Goal: Navigation & Orientation: Find specific page/section

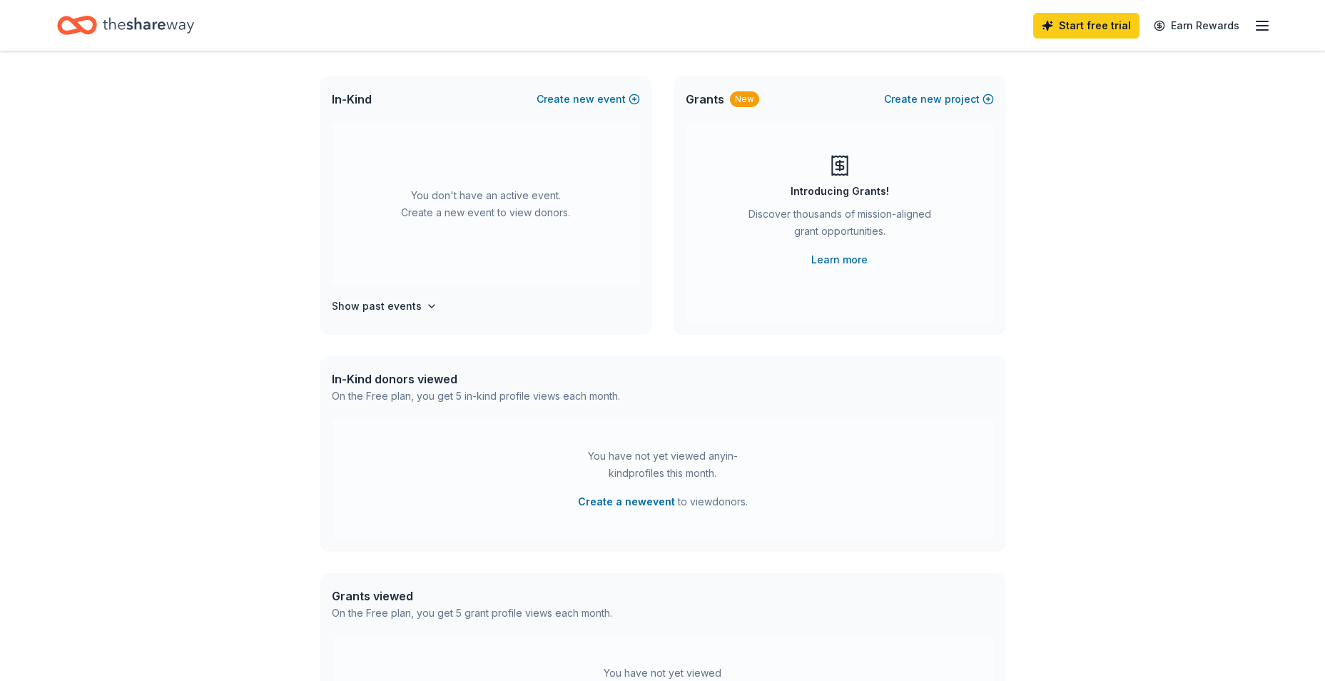
scroll to position [68, 0]
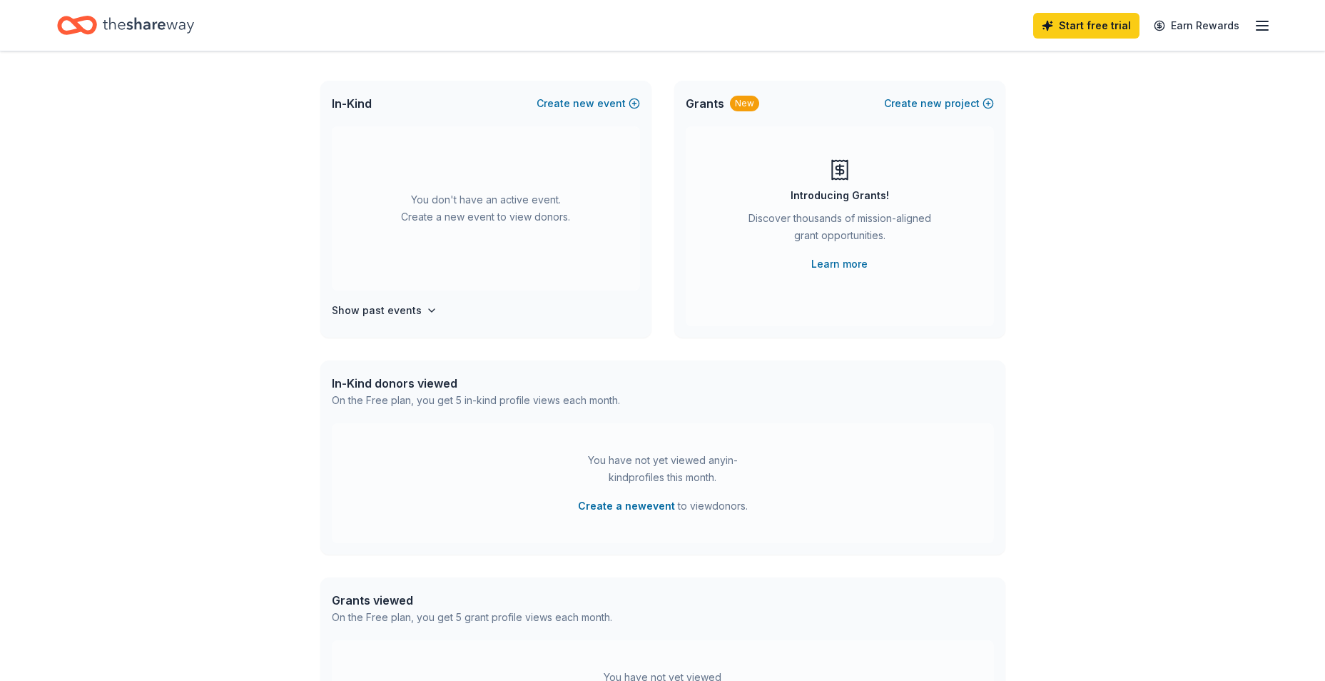
click at [486, 214] on div "You don't have an active event. Create a new event to view donors." at bounding box center [486, 208] width 308 height 164
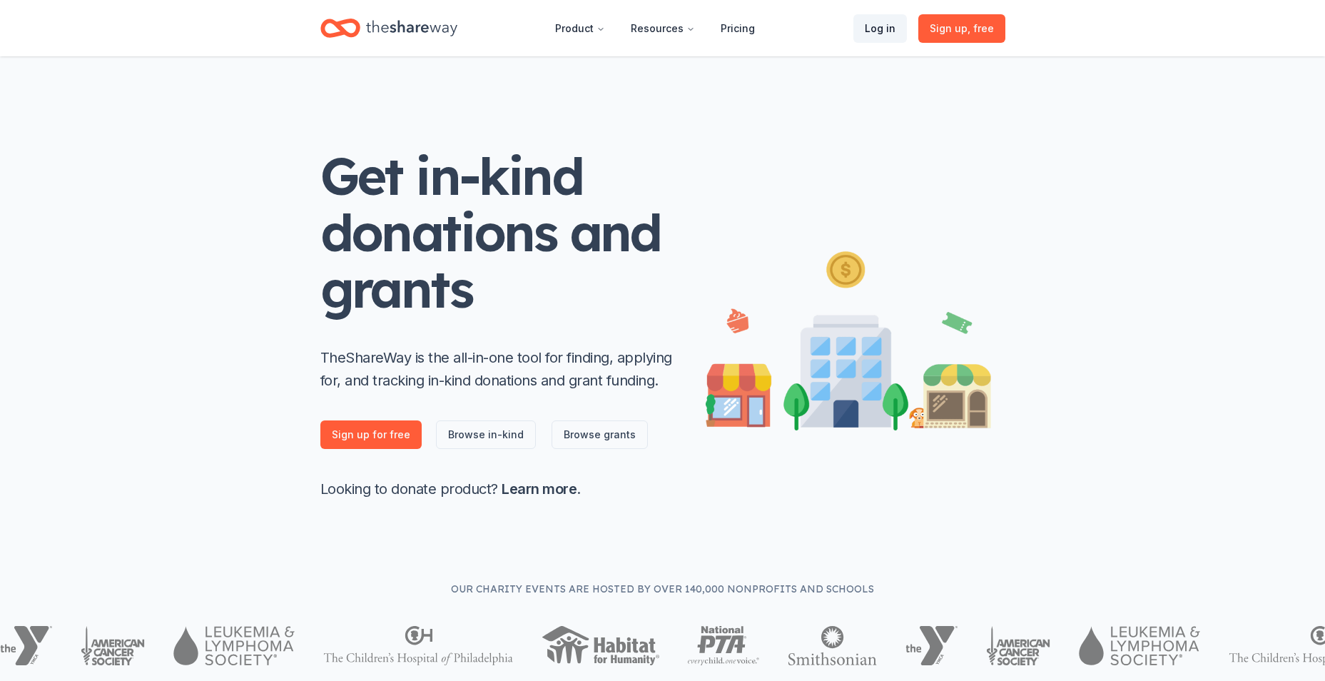
click at [879, 32] on link "Log in" at bounding box center [881, 28] width 54 height 29
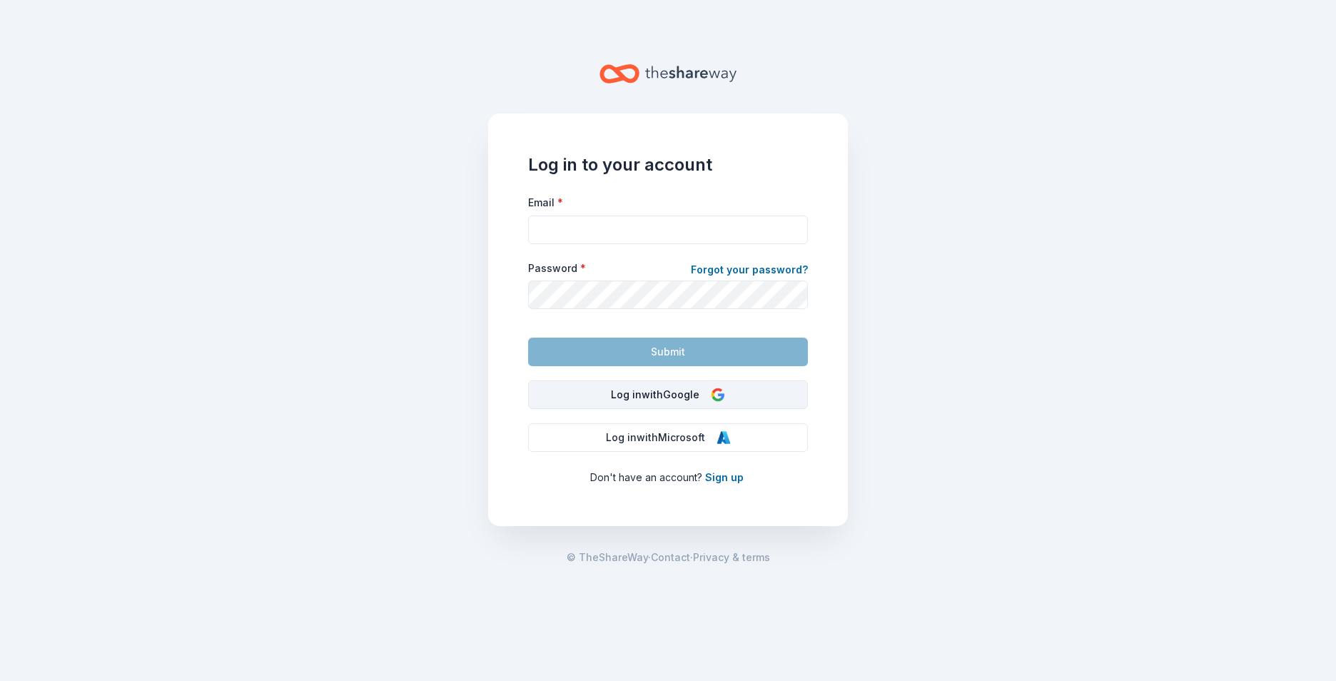
click at [624, 398] on button "Log in with Google" at bounding box center [668, 394] width 280 height 29
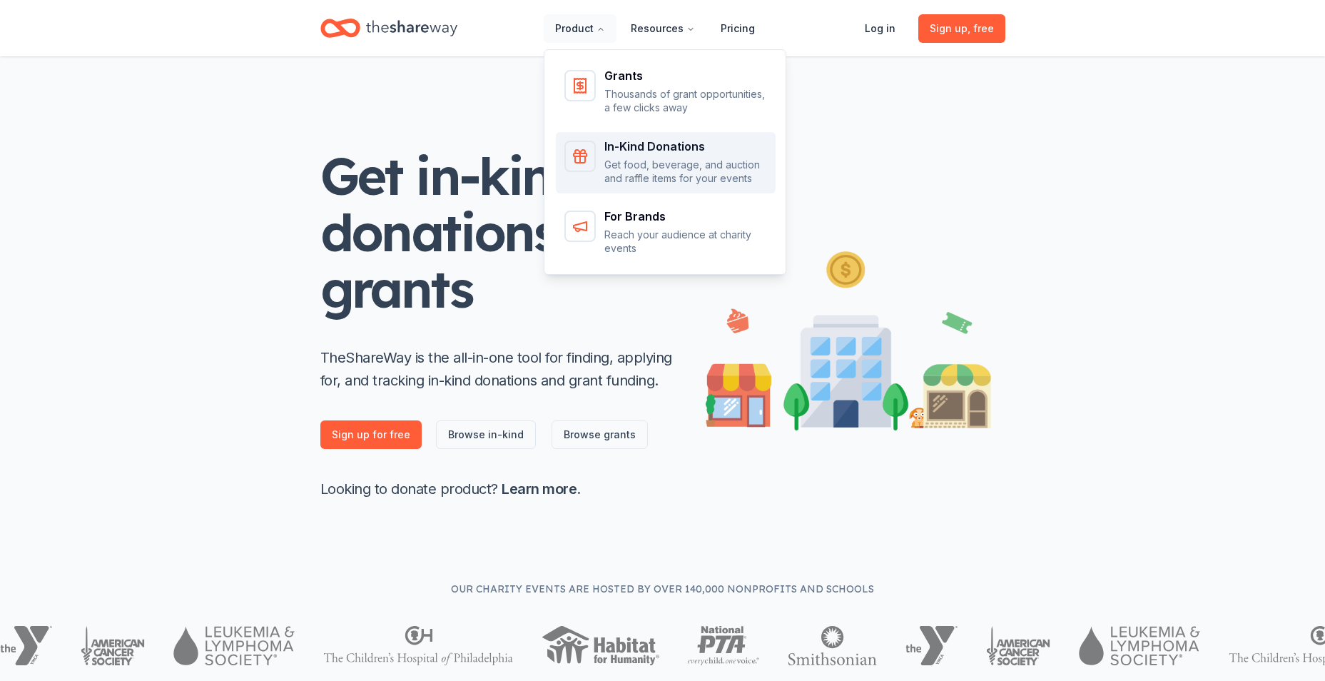
click at [651, 156] on div "In-Kind Donations Get food, beverage, and auction and raffle items for your eve…" at bounding box center [685, 163] width 163 height 45
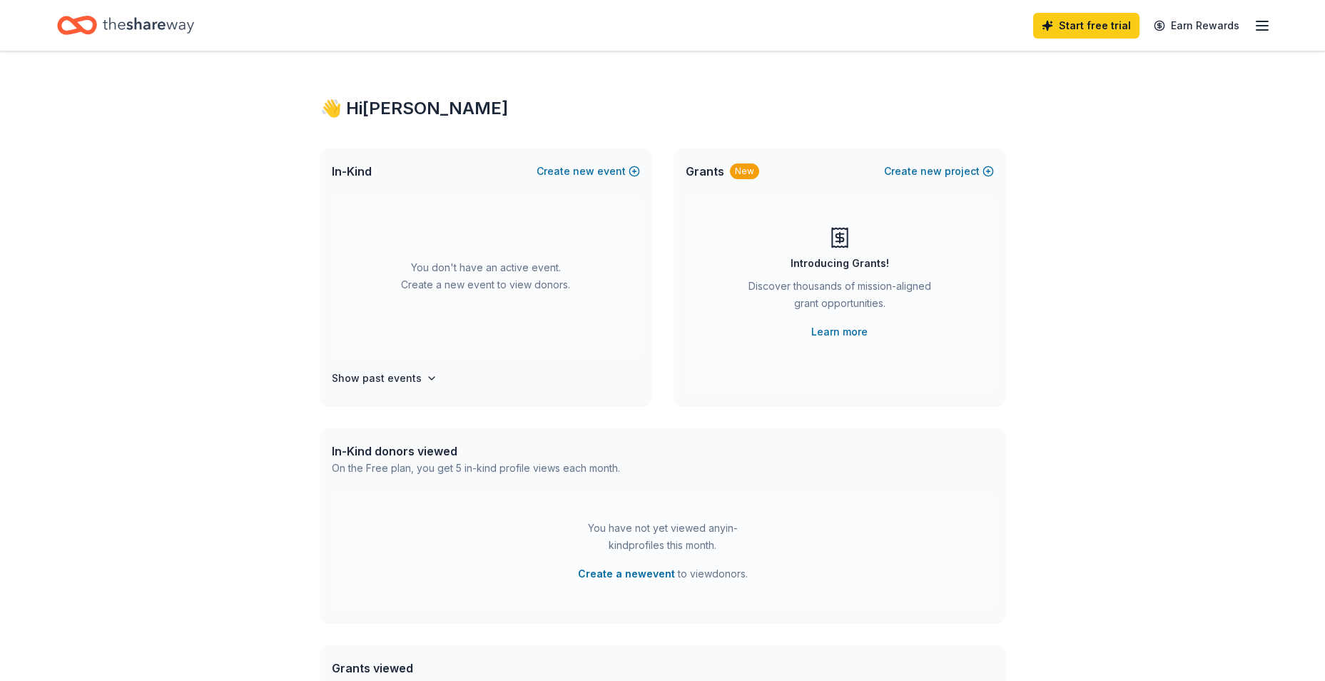
click at [841, 425] on div "👋 Hi Ashley In-Kind Create new event You don't have an active event. Create a n…" at bounding box center [663, 468] width 731 height 834
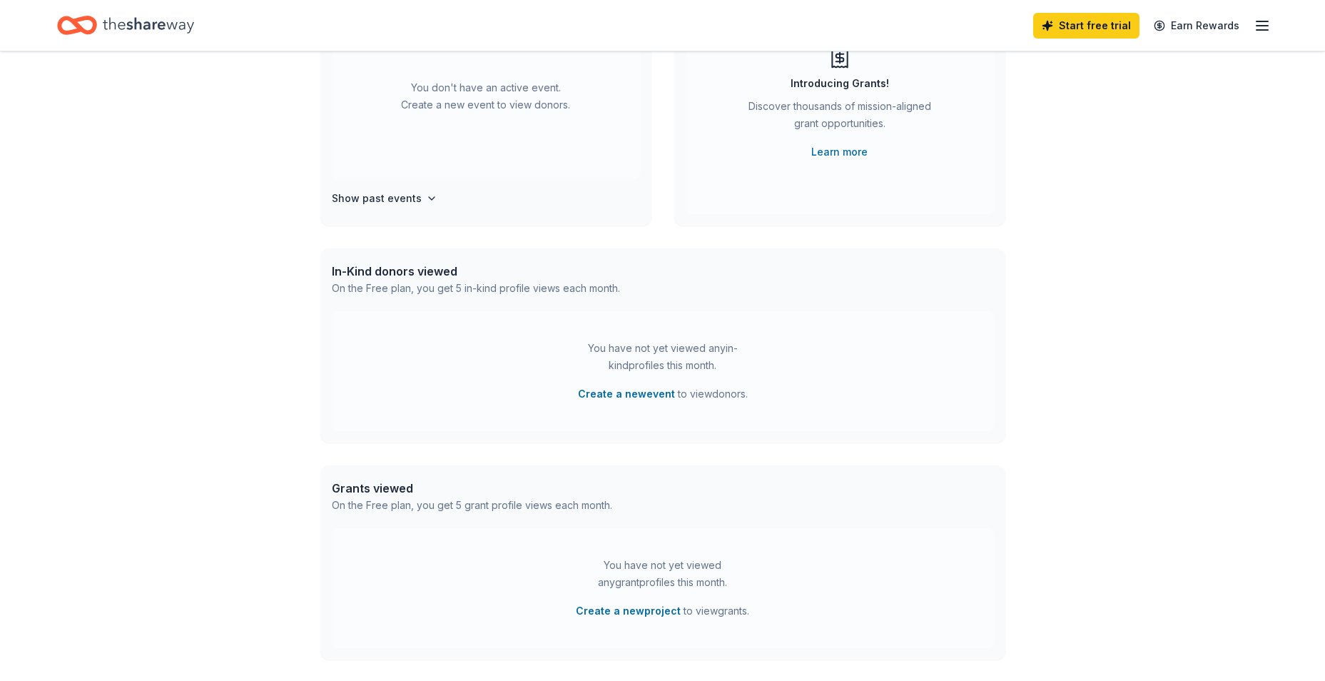
scroll to position [230, 0]
